Goal: Task Accomplishment & Management: Manage account settings

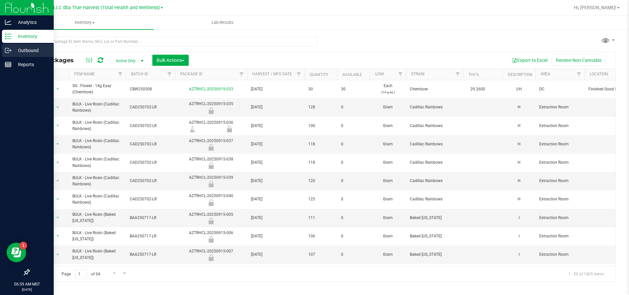
click at [4, 48] on div "Outbound" at bounding box center [28, 50] width 52 height 13
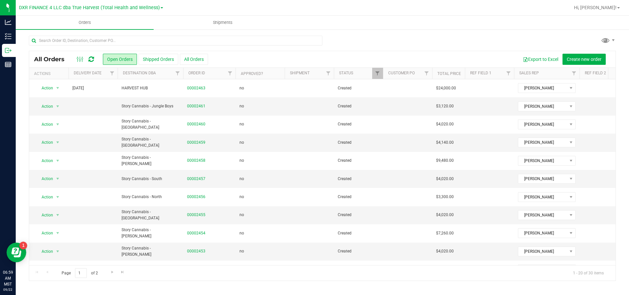
click at [93, 34] on div "All Orders Open Orders Shipped Orders All Orders Export to Excel Create new ord…" at bounding box center [322, 158] width 613 height 259
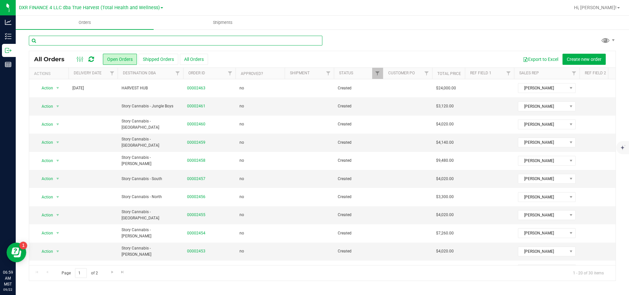
click at [93, 43] on input "text" at bounding box center [175, 41] width 293 height 10
type input "2401"
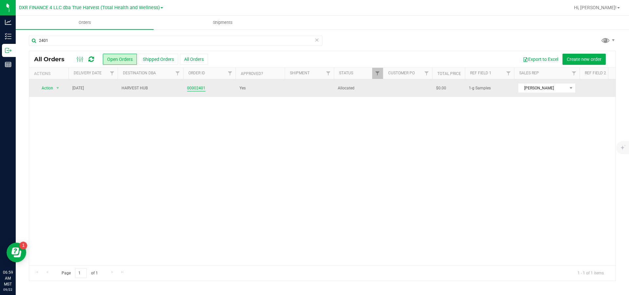
click at [201, 91] on link "00002401" at bounding box center [196, 88] width 18 height 6
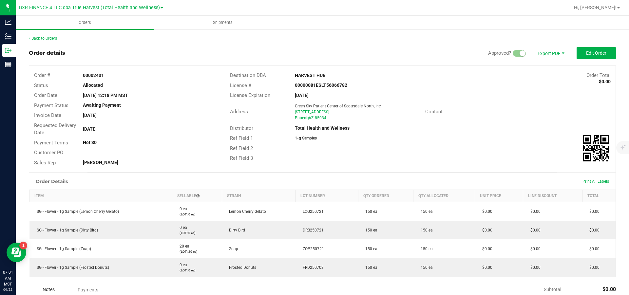
click at [53, 38] on link "Back to Orders" at bounding box center [43, 38] width 28 height 5
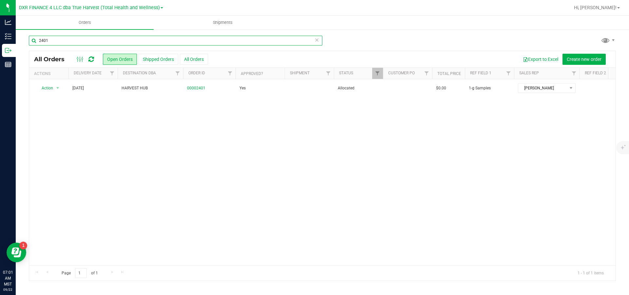
click at [54, 42] on input "2401" at bounding box center [175, 41] width 293 height 10
type input "2428"
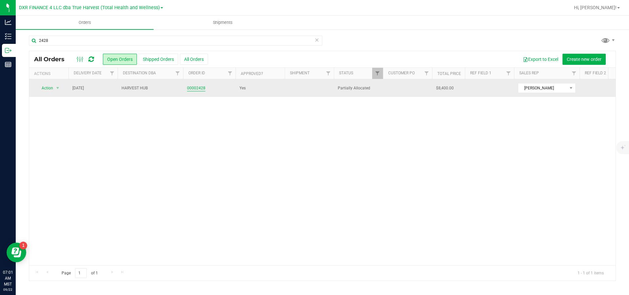
click at [190, 88] on link "00002428" at bounding box center [196, 88] width 18 height 6
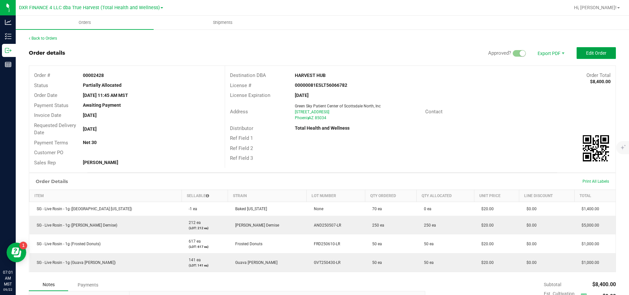
click at [597, 52] on span "Edit Order" at bounding box center [596, 52] width 20 height 5
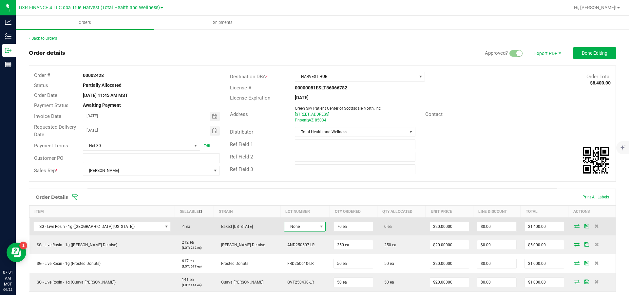
click at [284, 230] on span "None" at bounding box center [300, 226] width 33 height 9
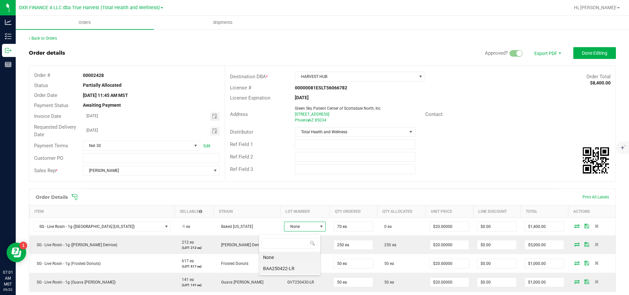
click at [283, 271] on li "BAA250422-LR" at bounding box center [289, 268] width 61 height 11
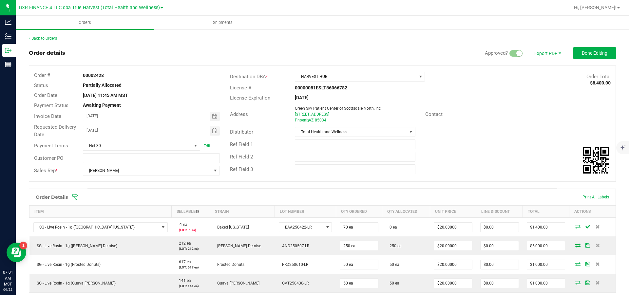
click at [50, 40] on link "Back to Orders" at bounding box center [43, 38] width 28 height 5
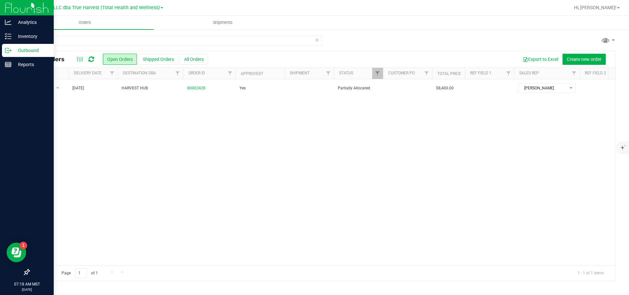
click at [27, 49] on p "Outbound" at bounding box center [30, 50] width 39 height 8
click at [24, 33] on p "Inventory" at bounding box center [30, 36] width 39 height 8
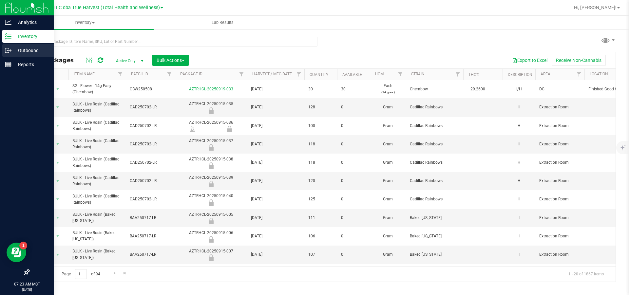
click at [15, 51] on p "Outbound" at bounding box center [30, 50] width 39 height 8
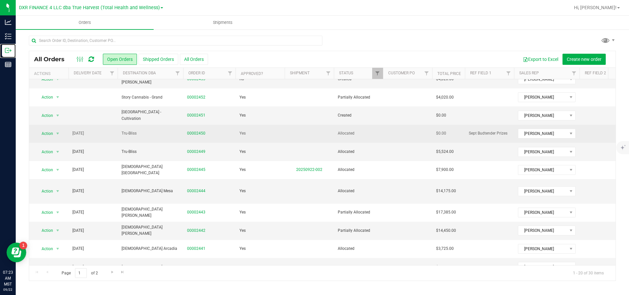
scroll to position [184, 0]
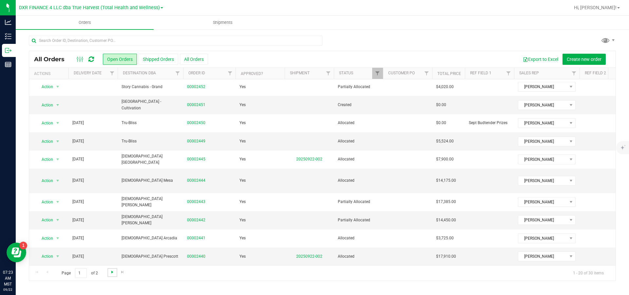
click at [115, 273] on span "Go to the next page" at bounding box center [112, 271] width 5 height 5
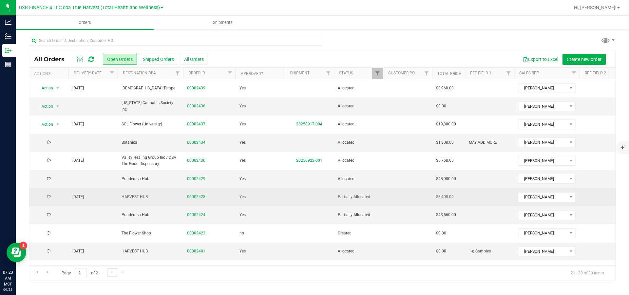
scroll to position [0, 0]
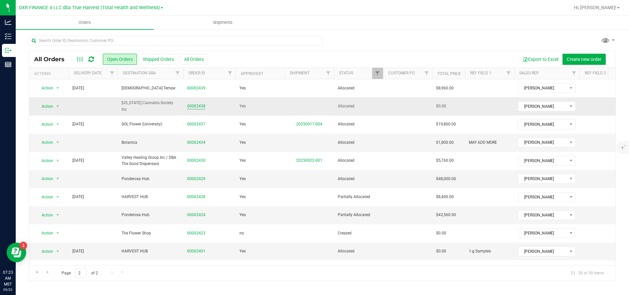
click at [202, 107] on link "00002438" at bounding box center [196, 106] width 18 height 6
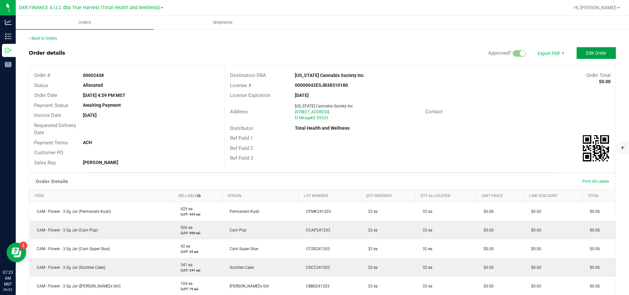
click at [586, 53] on span "Edit Order" at bounding box center [596, 52] width 20 height 5
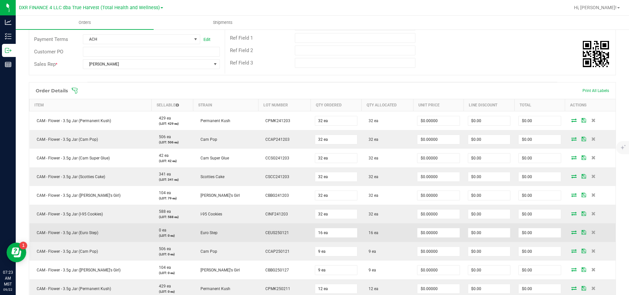
scroll to position [196, 0]
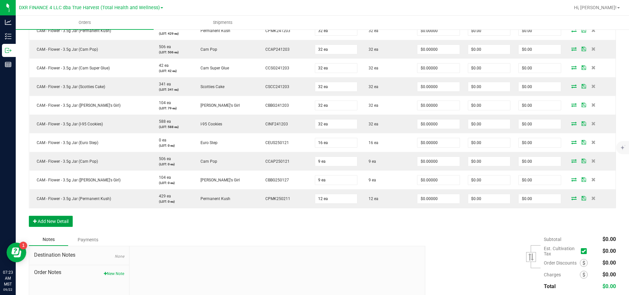
click at [61, 227] on button "Add New Detail" at bounding box center [51, 221] width 44 height 11
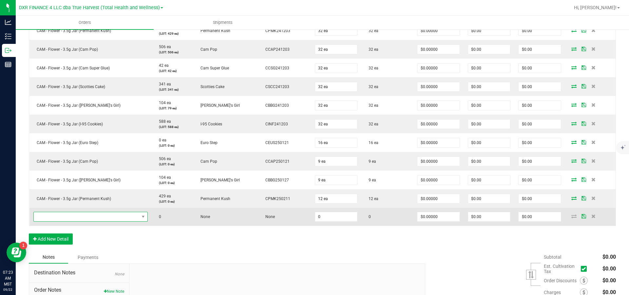
click at [92, 221] on span "NO DATA FOUND" at bounding box center [86, 216] width 105 height 9
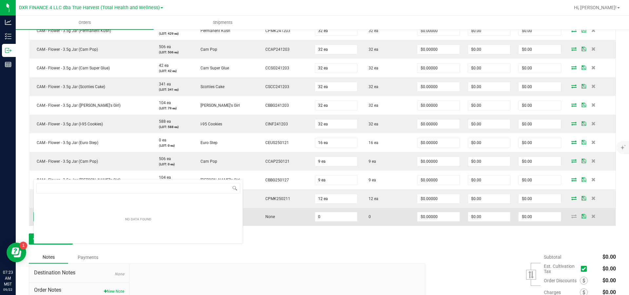
scroll to position [10, 110]
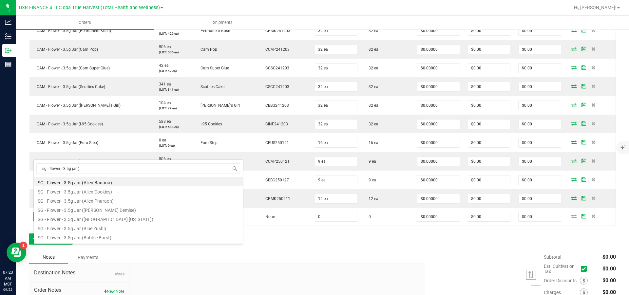
drag, startPoint x: 88, startPoint y: 168, endPoint x: 23, endPoint y: 172, distance: 65.3
click at [23, 172] on body "Analytics Inventory Outbound Reports 07:23 AM MST [DATE] 09/22 DXR FINANCE 4 LL…" at bounding box center [314, 147] width 629 height 295
click at [108, 168] on input "sg - flower - 3.5g jar (" at bounding box center [138, 168] width 204 height 10
type input "sg - flower - 3.5g jar (pla"
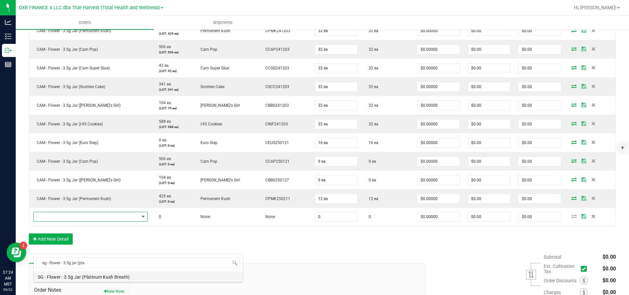
click at [108, 279] on li "SG - Flower - 3.5g Jar (Platinum Kush Breath)" at bounding box center [138, 275] width 209 height 9
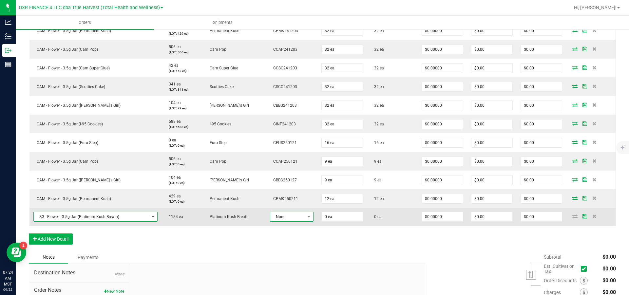
click at [296, 221] on span "None" at bounding box center [287, 216] width 35 height 9
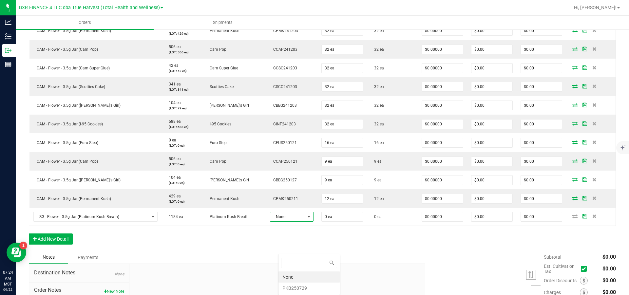
scroll to position [10, 40]
click at [311, 290] on li "PKB250729" at bounding box center [308, 288] width 61 height 11
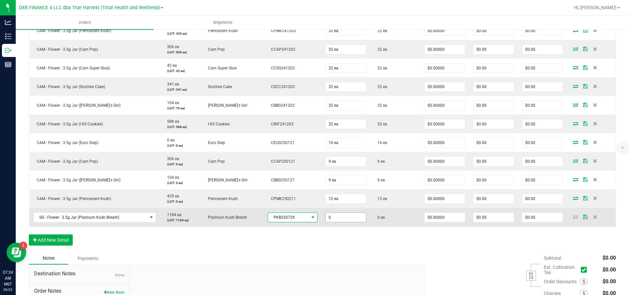
click at [362, 222] on input "0" at bounding box center [345, 217] width 40 height 9
type input "32 ea"
type input "0"
click at [445, 222] on input "0" at bounding box center [444, 217] width 40 height 9
type input "$22.50000"
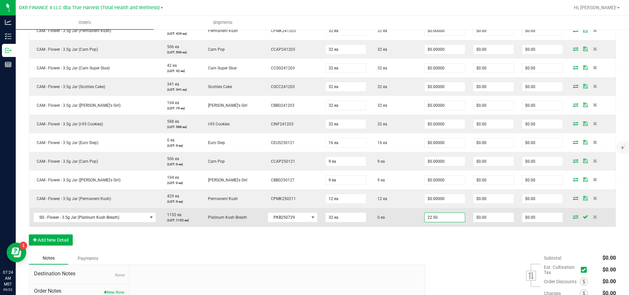
type input "0"
type input "$720.00"
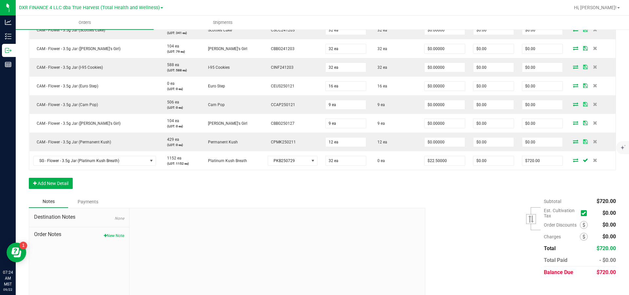
scroll to position [295, 0]
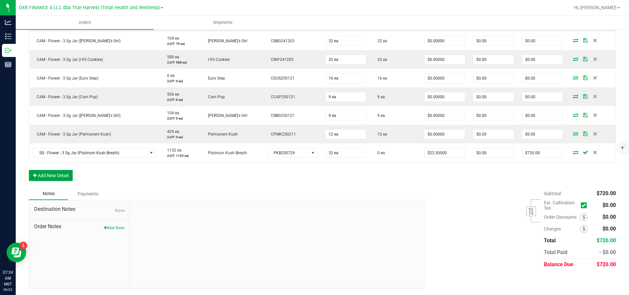
click at [43, 180] on button "Add New Detail" at bounding box center [51, 175] width 44 height 11
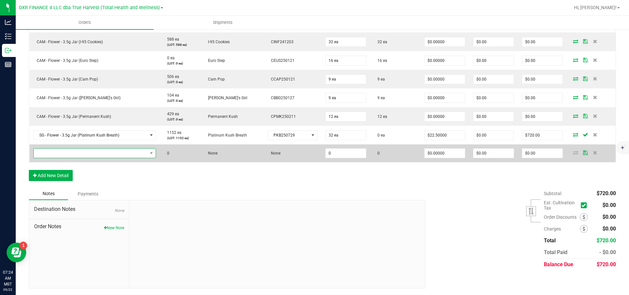
click at [51, 158] on span "NO DATA FOUND" at bounding box center [91, 153] width 114 height 9
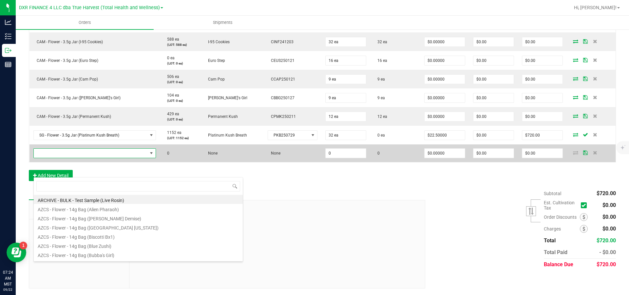
scroll to position [10, 123]
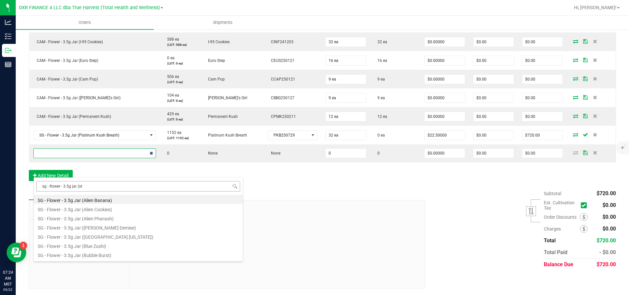
type input "sg - flower - 3.5g jar (str"
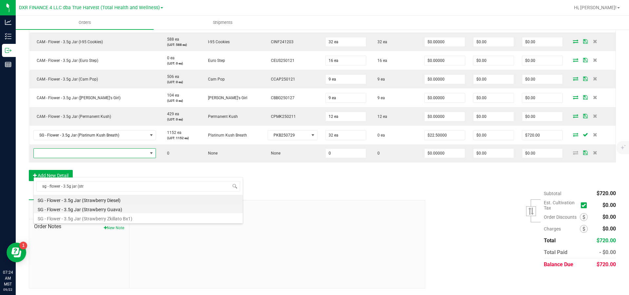
click at [98, 211] on li "SG - Flower - 3.5g Jar (Strawberry Guava)" at bounding box center [138, 208] width 209 height 9
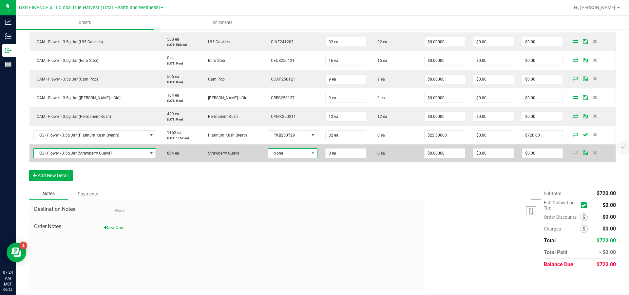
click at [287, 158] on span "None" at bounding box center [288, 153] width 41 height 9
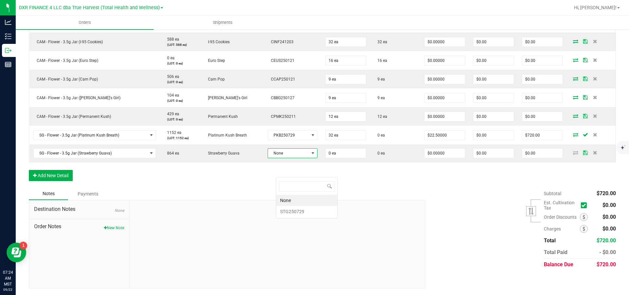
scroll to position [10, 48]
click at [301, 211] on li "STG250729" at bounding box center [306, 211] width 61 height 11
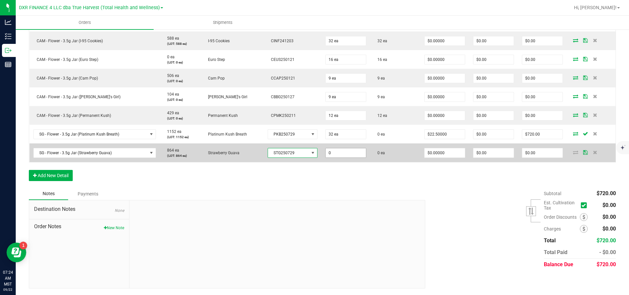
click at [352, 157] on input "0" at bounding box center [345, 152] width 40 height 9
type input "32 ea"
type input "0"
click at [453, 157] on input "0" at bounding box center [444, 152] width 40 height 9
type input "$22.50000"
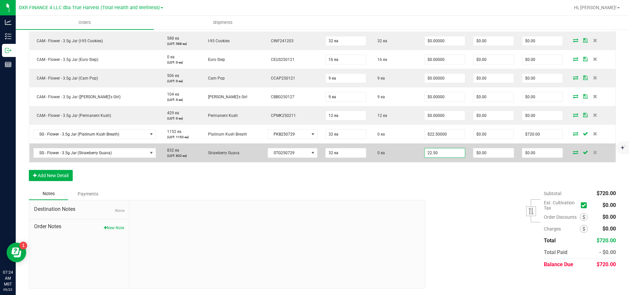
type input "0"
type input "$720.00"
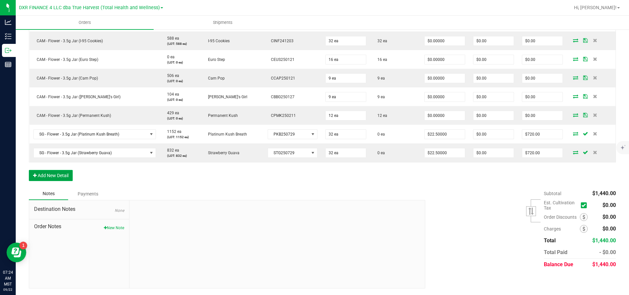
click at [46, 181] on button "Add New Detail" at bounding box center [51, 175] width 44 height 11
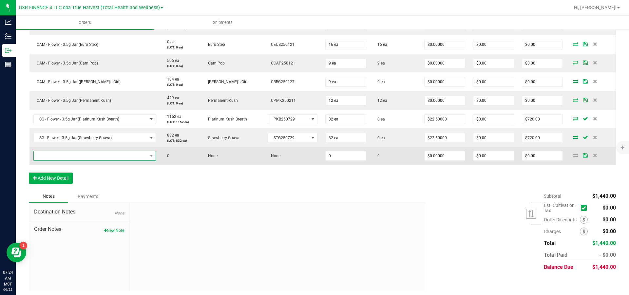
click at [51, 160] on span "NO DATA FOUND" at bounding box center [91, 155] width 114 height 9
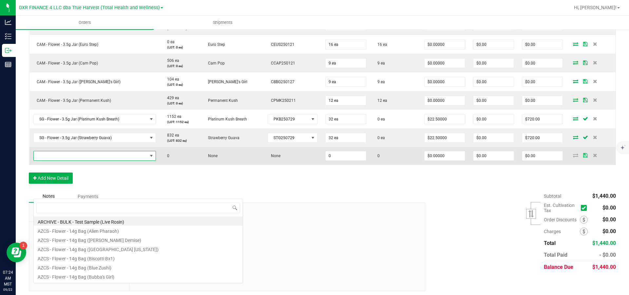
scroll to position [10, 123]
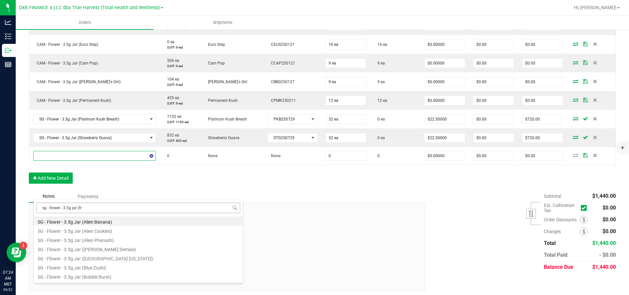
type input "sg - flower - 3.5g jar (fro"
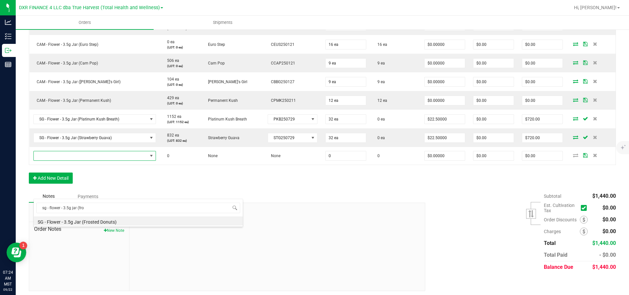
click at [109, 221] on li "SG - Flower - 3.5g Jar (Frosted Donuts)" at bounding box center [138, 220] width 209 height 9
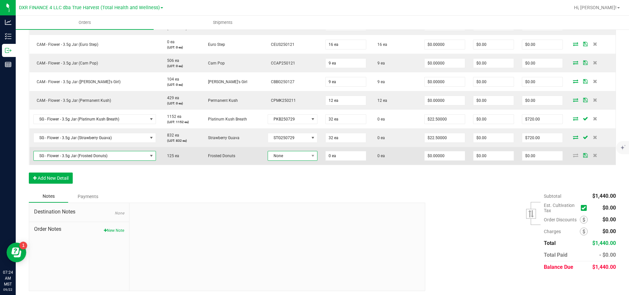
click at [295, 160] on span "None" at bounding box center [288, 155] width 41 height 9
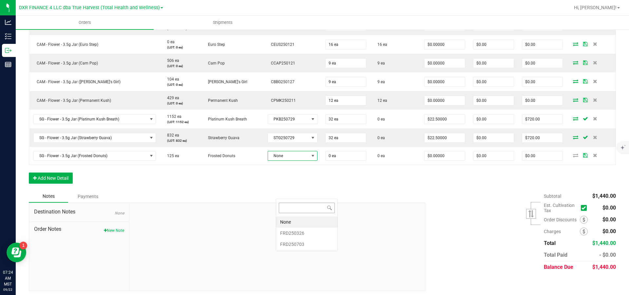
scroll to position [10, 48]
drag, startPoint x: 296, startPoint y: 245, endPoint x: 298, endPoint y: 240, distance: 5.4
click at [297, 244] on li "FRD250703" at bounding box center [306, 244] width 61 height 11
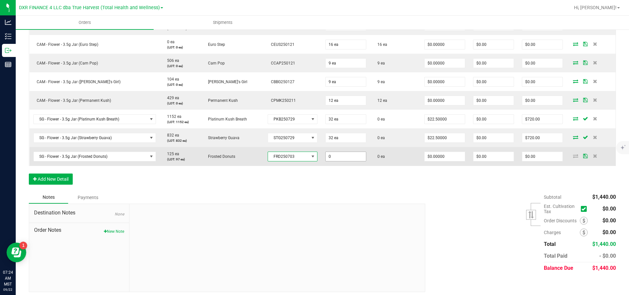
click at [356, 161] on input "0" at bounding box center [345, 156] width 40 height 9
type input "32 ea"
type input "0"
click at [450, 161] on input "0" at bounding box center [444, 156] width 40 height 9
type input "$22.50000"
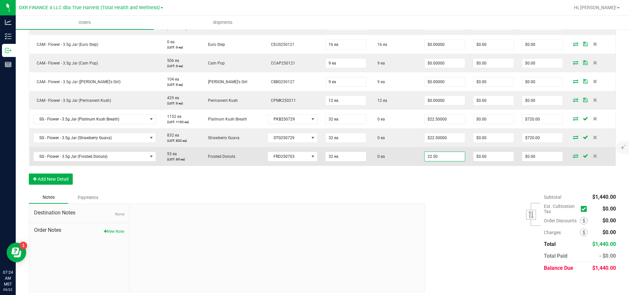
type input "0"
type input "$720.00"
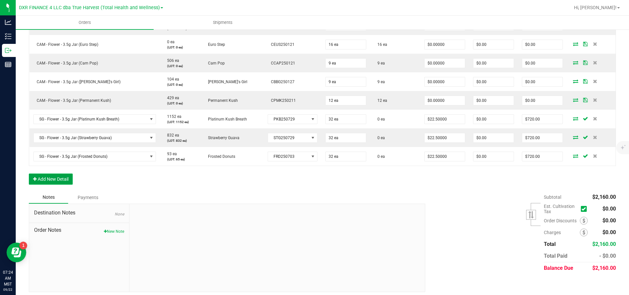
click at [53, 185] on button "Add New Detail" at bounding box center [51, 179] width 44 height 11
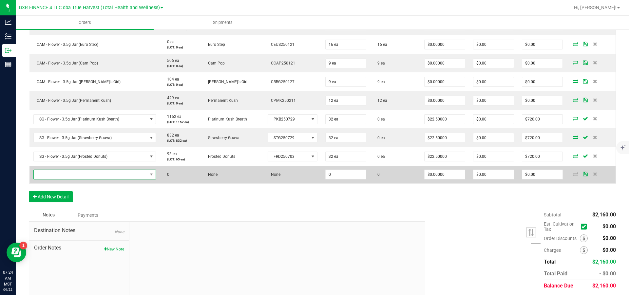
click at [59, 179] on span "NO DATA FOUND" at bounding box center [91, 174] width 114 height 9
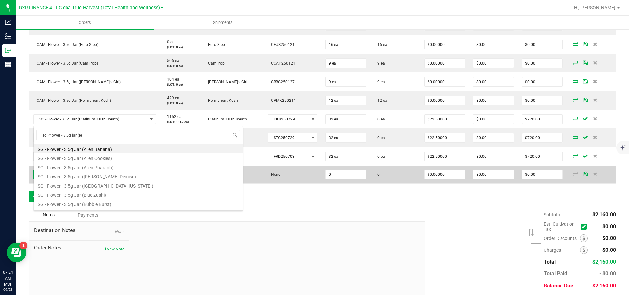
type input "sg - flower - 3.5g jar (lem"
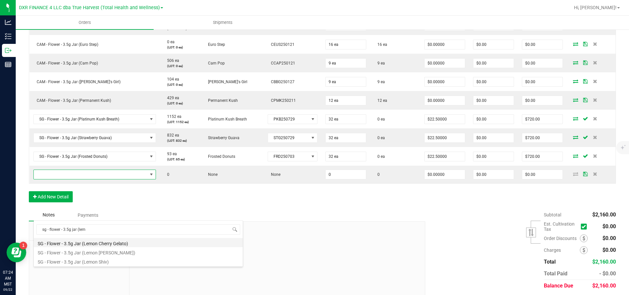
click at [112, 244] on li "SG - Flower - 3.5g Jar (Lemon Cherry Gelato)" at bounding box center [138, 242] width 209 height 9
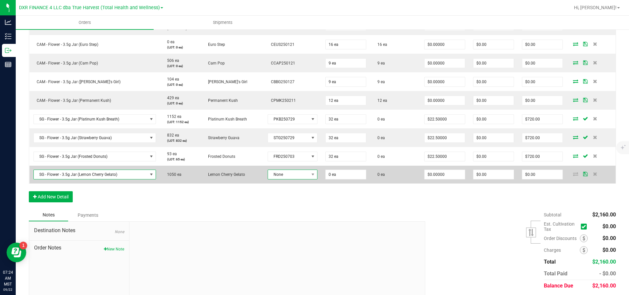
click at [309, 179] on span "None" at bounding box center [288, 174] width 41 height 9
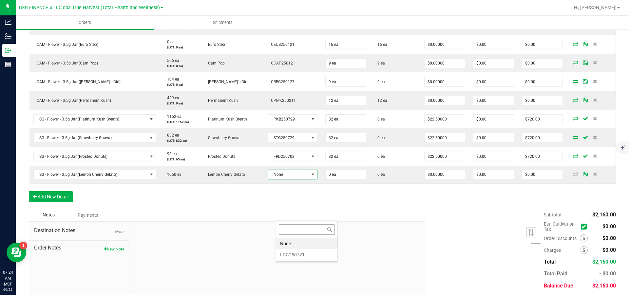
scroll to position [10, 48]
click at [301, 256] on li "LCG250721" at bounding box center [306, 254] width 61 height 11
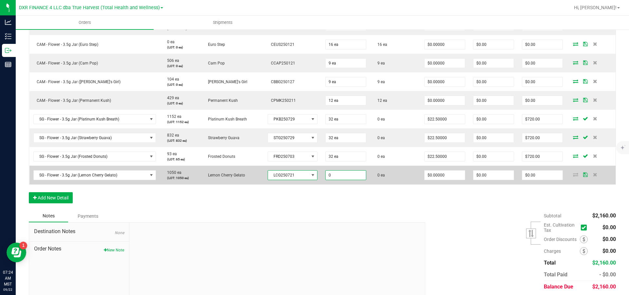
click at [344, 180] on input "0" at bounding box center [345, 175] width 40 height 9
type input "32 ea"
type input "0"
click at [440, 180] on input "0" at bounding box center [444, 175] width 40 height 9
type input "$22.50000"
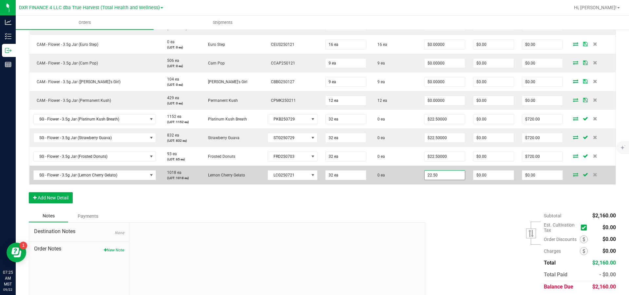
type input "0"
type input "$720.00"
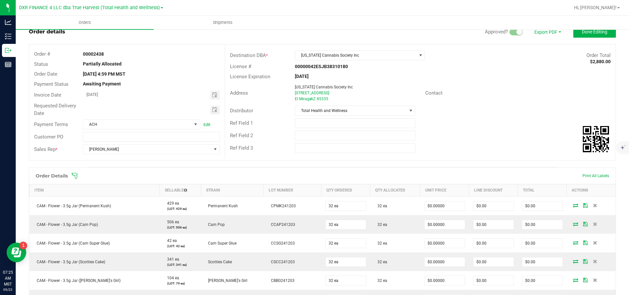
scroll to position [0, 0]
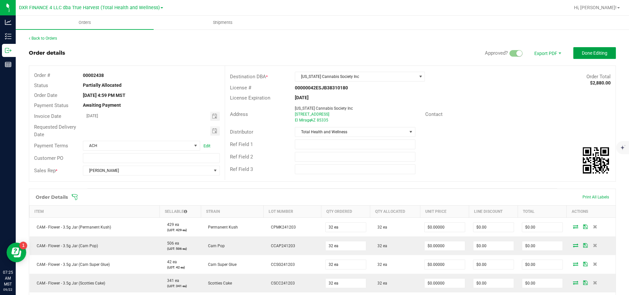
drag, startPoint x: 581, startPoint y: 54, endPoint x: 272, endPoint y: 77, distance: 309.3
click at [271, 79] on outbound-order-header "Order details Approved? Export PDF Done Editing Order # 00002438 Status Partial…" at bounding box center [322, 117] width 587 height 141
click at [215, 131] on span "Toggle calendar" at bounding box center [214, 130] width 9 height 9
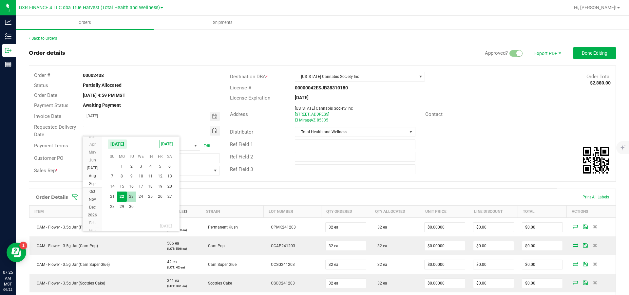
click at [131, 198] on span "23" at bounding box center [131, 197] width 9 height 10
type input "[DATE]"
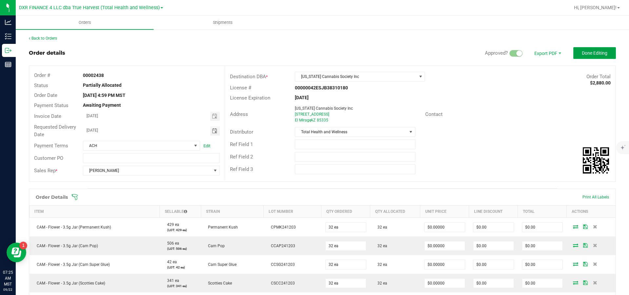
click at [584, 53] on span "Done Editing" at bounding box center [595, 52] width 26 height 5
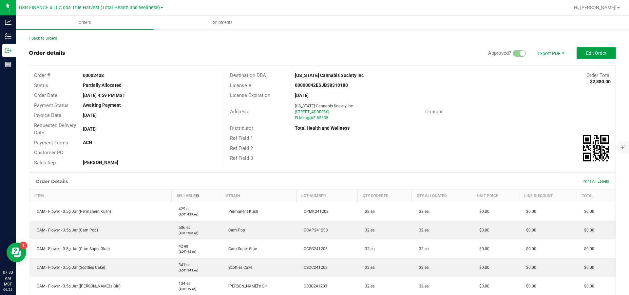
click at [576, 55] on button "Edit Order" at bounding box center [595, 53] width 39 height 12
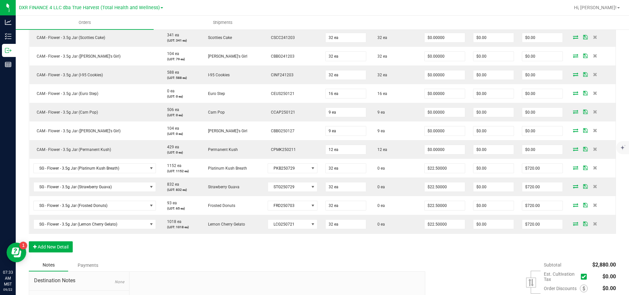
scroll to position [295, 0]
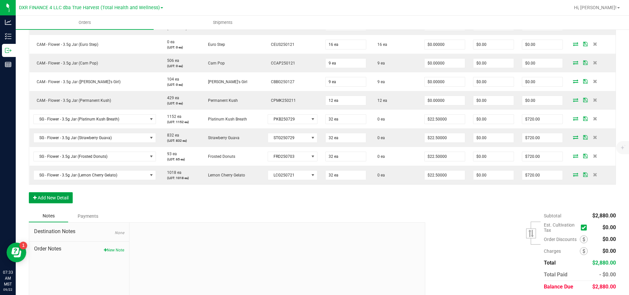
click at [50, 203] on button "Add New Detail" at bounding box center [51, 197] width 44 height 11
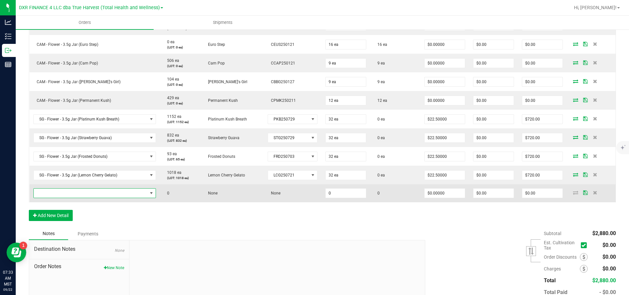
click at [60, 198] on span "NO DATA FOUND" at bounding box center [91, 193] width 114 height 9
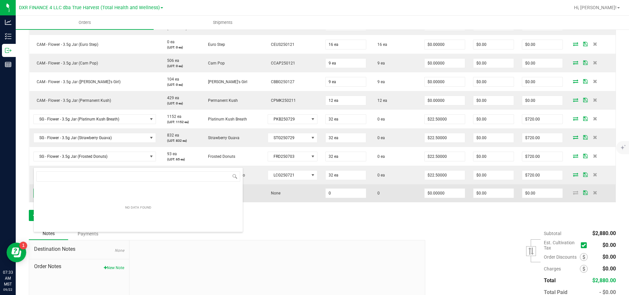
scroll to position [10, 123]
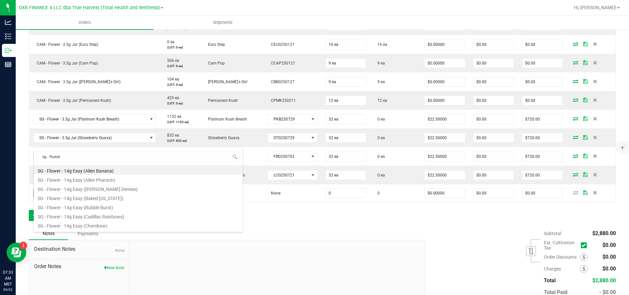
drag, startPoint x: 104, startPoint y: 158, endPoint x: -1, endPoint y: 154, distance: 105.2
click at [0, 154] on html "Analytics Inventory Outbound Reports 07:33 AM MST [DATE] 09/22 DXR FINANCE 4 LL…" at bounding box center [314, 147] width 629 height 295
type input "sg - flower - 3.5g jar (str"
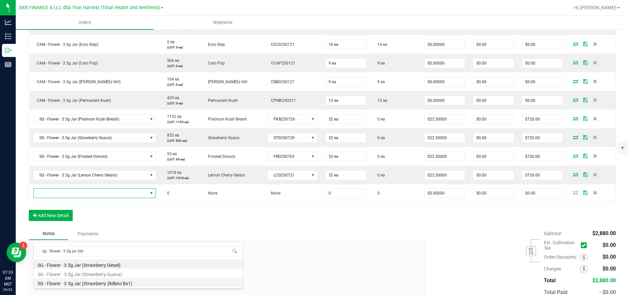
click at [144, 282] on li "SG - Flower - 3.5g Jar (Strawberry Zkillato Bx1)" at bounding box center [138, 282] width 209 height 9
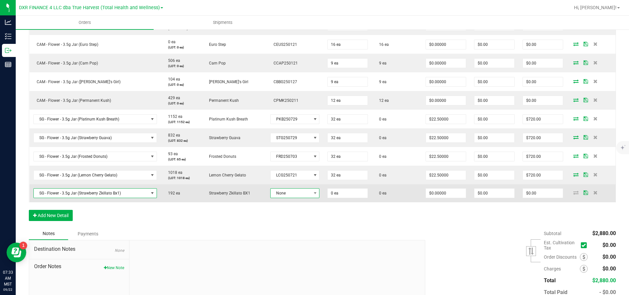
click at [304, 198] on span "None" at bounding box center [290, 193] width 41 height 9
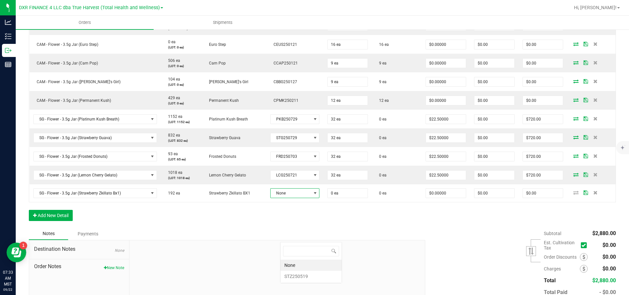
scroll to position [10, 47]
click at [308, 275] on li "STZ250519" at bounding box center [310, 276] width 61 height 11
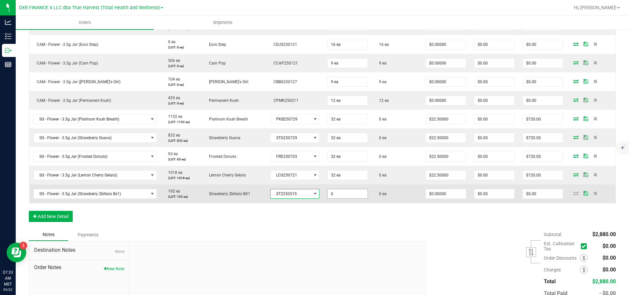
click at [355, 198] on input "0" at bounding box center [347, 193] width 40 height 9
type input "32 ea"
type input "0"
click at [454, 198] on input "0" at bounding box center [446, 193] width 40 height 9
type input "$22.50000"
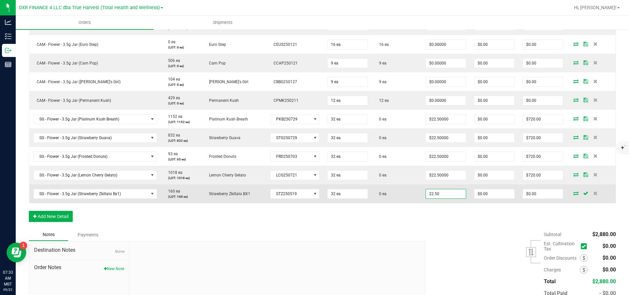
type input "0"
type input "$720.00"
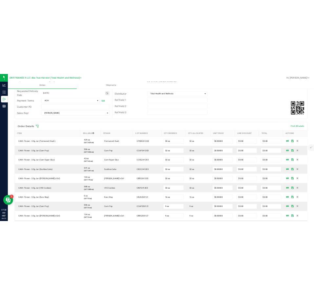
scroll to position [0, 0]
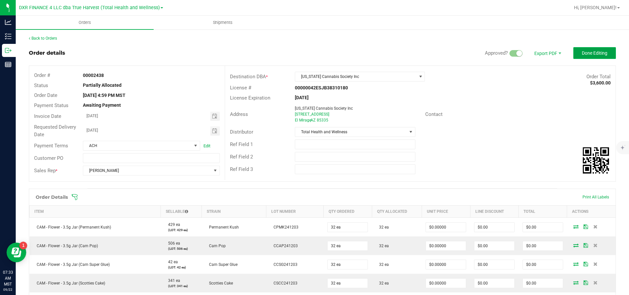
click at [582, 54] on span "Done Editing" at bounding box center [595, 52] width 26 height 5
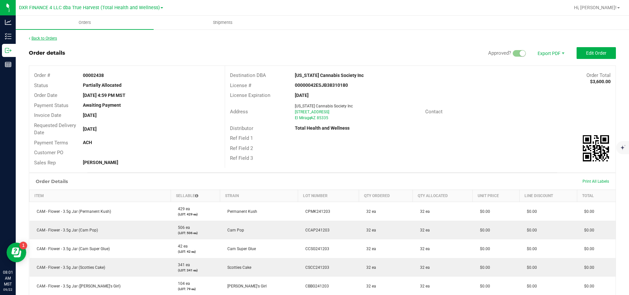
click at [52, 37] on link "Back to Orders" at bounding box center [43, 38] width 28 height 5
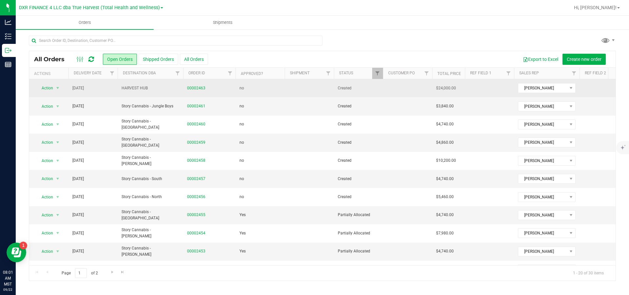
click at [490, 89] on td at bounding box center [489, 88] width 49 height 18
type input "Boutiq"
click at [197, 87] on link "00002463" at bounding box center [196, 88] width 18 height 6
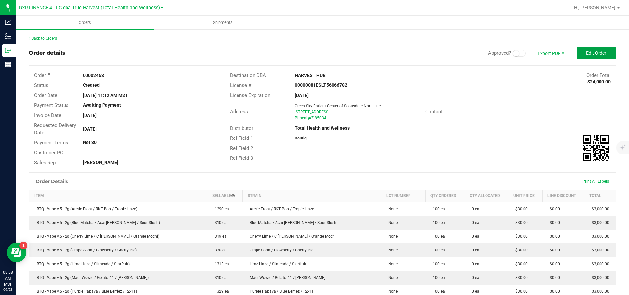
click at [586, 52] on span "Edit Order" at bounding box center [596, 52] width 20 height 5
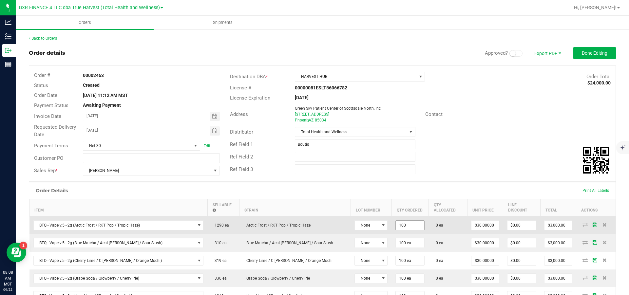
click at [396, 221] on input "100" at bounding box center [410, 225] width 28 height 9
type input "250 ea"
type input "30"
type input "$7,500.00"
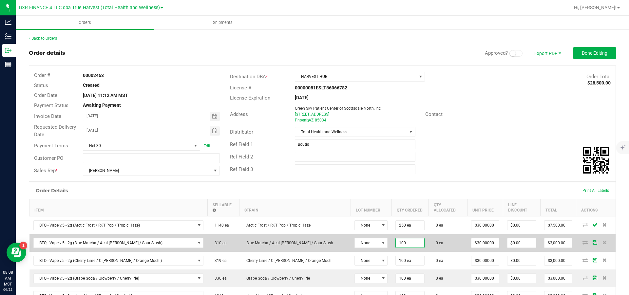
click at [396, 243] on input "100" at bounding box center [410, 242] width 28 height 9
type input "250 ea"
type input "30"
type input "$7,500.00"
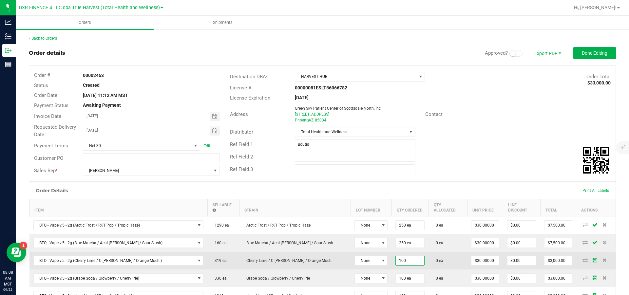
click at [396, 256] on input "100" at bounding box center [410, 260] width 28 height 9
type input "250 ea"
type input "30"
type input "$7,500.00"
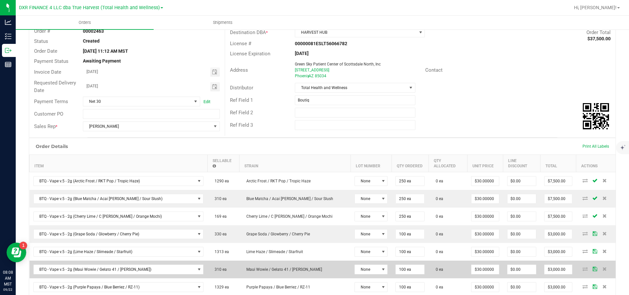
scroll to position [49, 0]
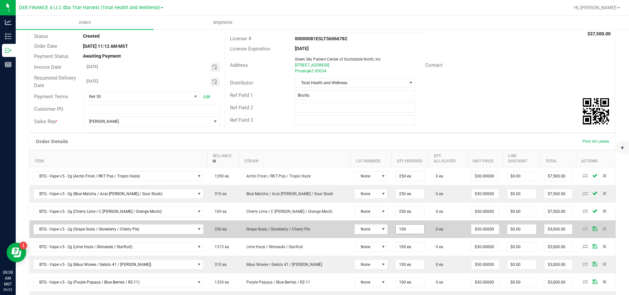
click at [396, 225] on input "100" at bounding box center [410, 229] width 28 height 9
type input "250 ea"
type input "30"
type input "$7,500.00"
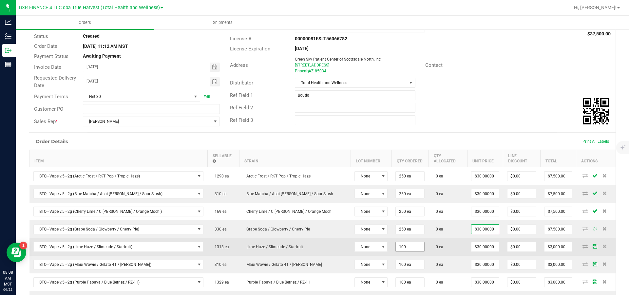
click at [396, 243] on input "100" at bounding box center [410, 246] width 28 height 9
type input "250 ea"
type input "30"
type input "$7,500.00"
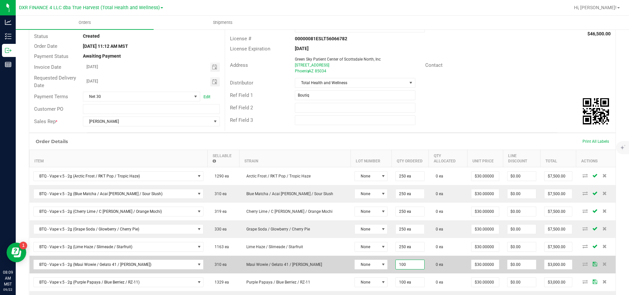
click at [396, 260] on input "100" at bounding box center [410, 264] width 28 height 9
type input "250 ea"
type input "30"
type input "$7,500.00"
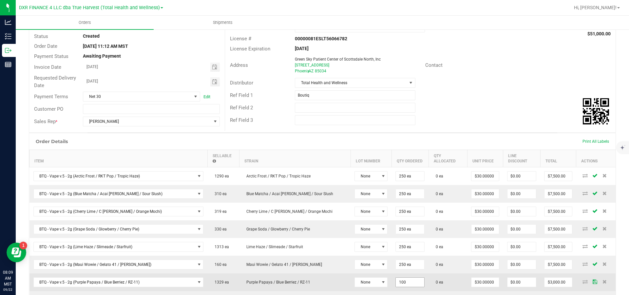
click at [396, 278] on input "100" at bounding box center [410, 282] width 28 height 9
type input "250 ea"
type input "30"
type input "$7,500.00"
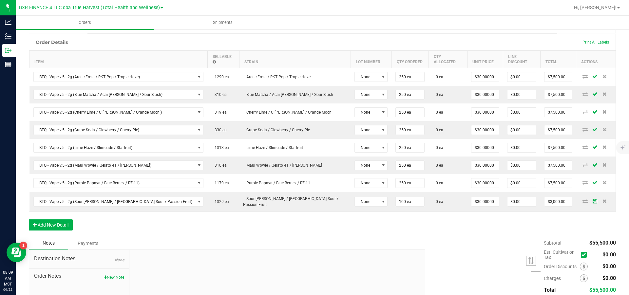
scroll to position [144, 0]
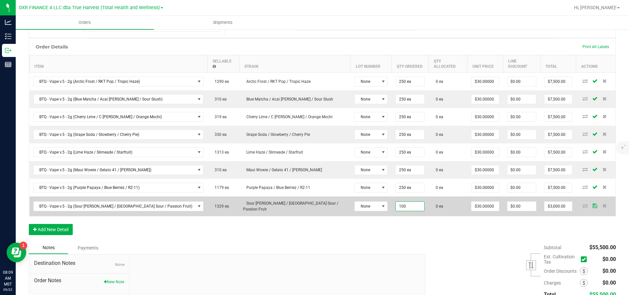
click at [396, 203] on input "100" at bounding box center [410, 206] width 28 height 9
type input "250 ea"
type input "30"
type input "$7,500.00"
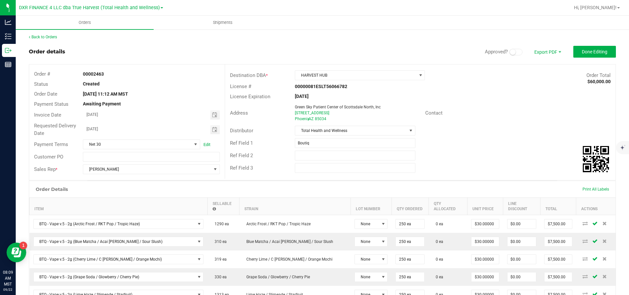
scroll to position [0, 0]
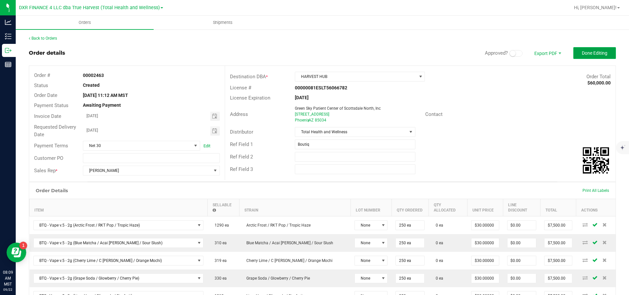
click at [582, 51] on span "Done Editing" at bounding box center [595, 52] width 26 height 5
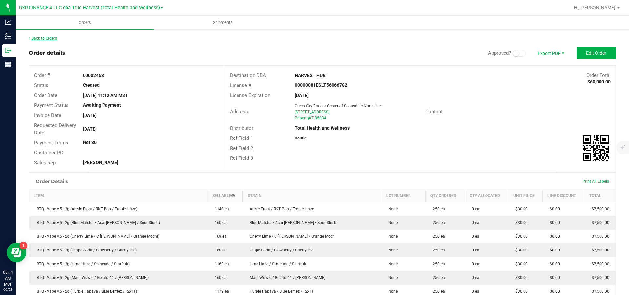
click at [46, 37] on link "Back to Orders" at bounding box center [43, 38] width 28 height 5
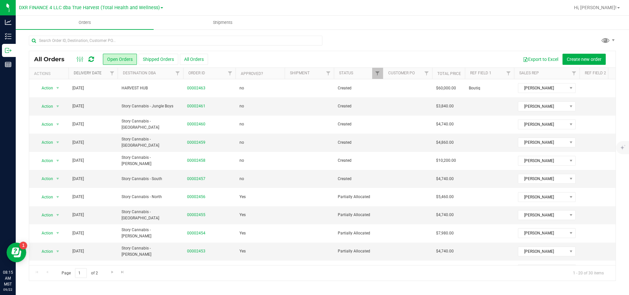
click at [84, 72] on link "Delivery Date" at bounding box center [88, 73] width 28 height 5
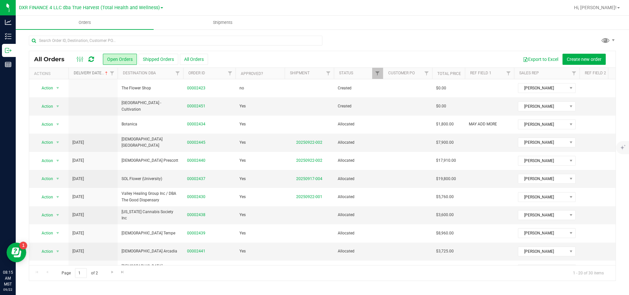
click at [84, 72] on link "Delivery Date" at bounding box center [91, 73] width 35 height 5
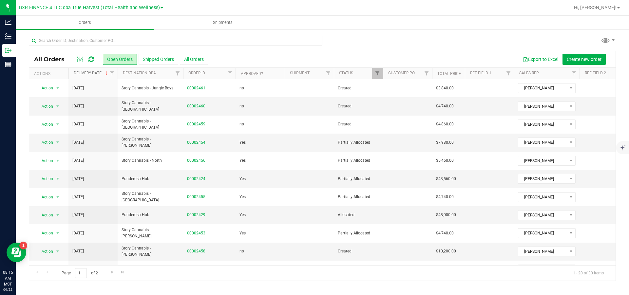
click at [84, 72] on link "Delivery Date" at bounding box center [91, 73] width 35 height 5
click at [141, 74] on link "Destination DBA" at bounding box center [139, 73] width 33 height 5
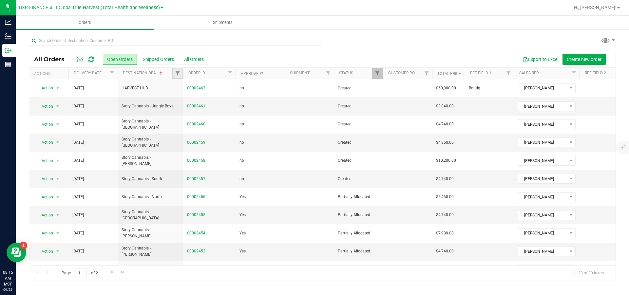
click at [181, 73] on link "Filter" at bounding box center [177, 73] width 11 height 11
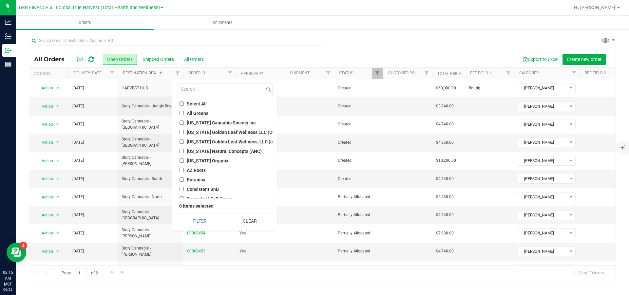
click at [145, 73] on link "Destination DBA" at bounding box center [143, 73] width 41 height 5
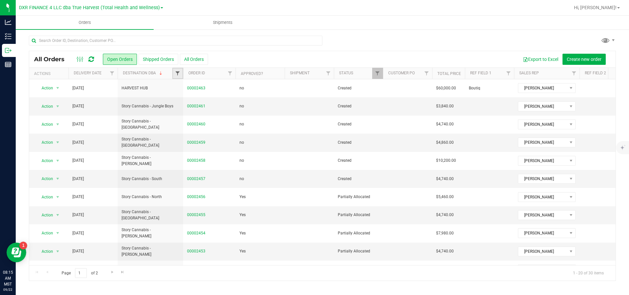
click at [176, 72] on span "Filter" at bounding box center [177, 73] width 5 height 5
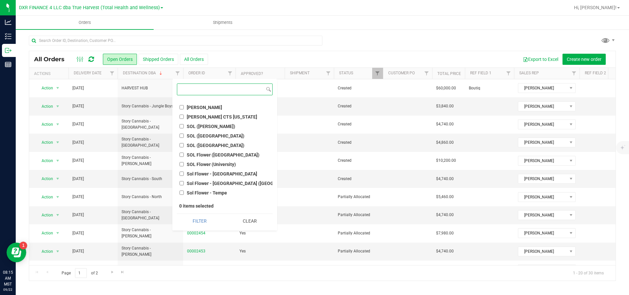
scroll to position [786, 0]
click at [185, 90] on input at bounding box center [220, 89] width 86 height 11
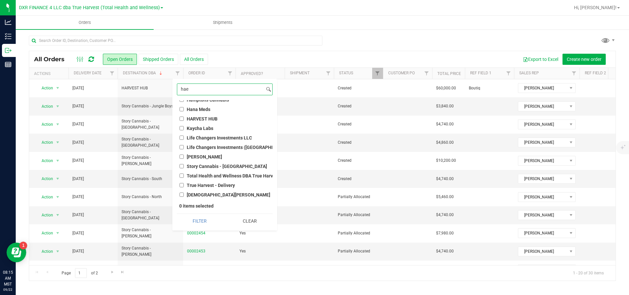
scroll to position [0, 0]
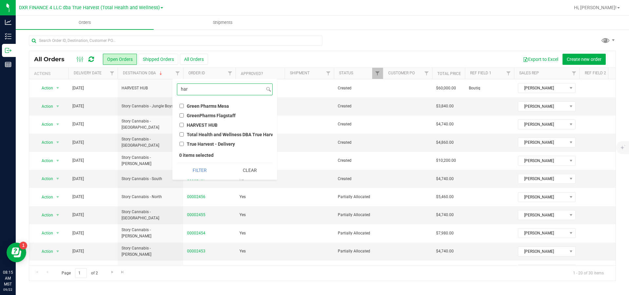
type input "har"
click at [193, 124] on span "HARVEST HUB" at bounding box center [202, 125] width 31 height 5
click at [184, 124] on input "HARVEST HUB" at bounding box center [181, 125] width 4 height 4
checkbox input "true"
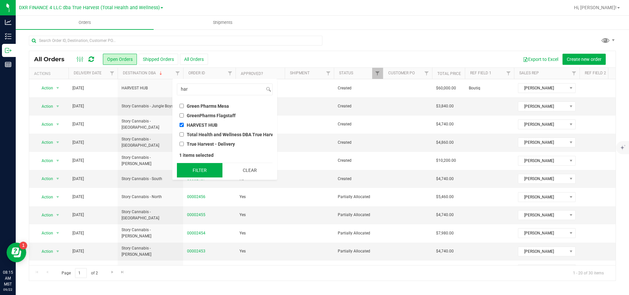
click at [198, 177] on button "Filter" at bounding box center [200, 170] width 46 height 14
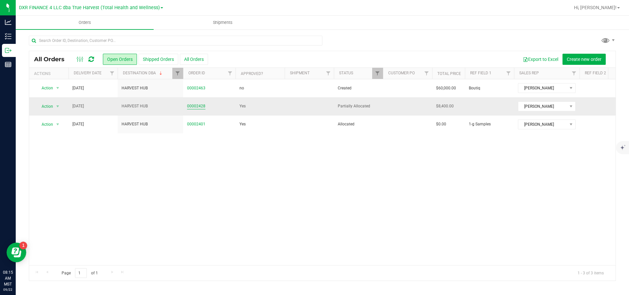
click at [201, 105] on link "00002428" at bounding box center [196, 106] width 18 height 6
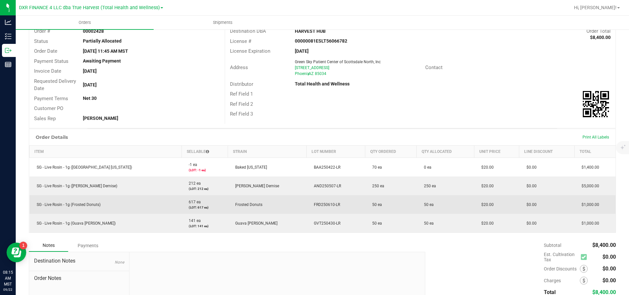
scroll to position [98, 0]
